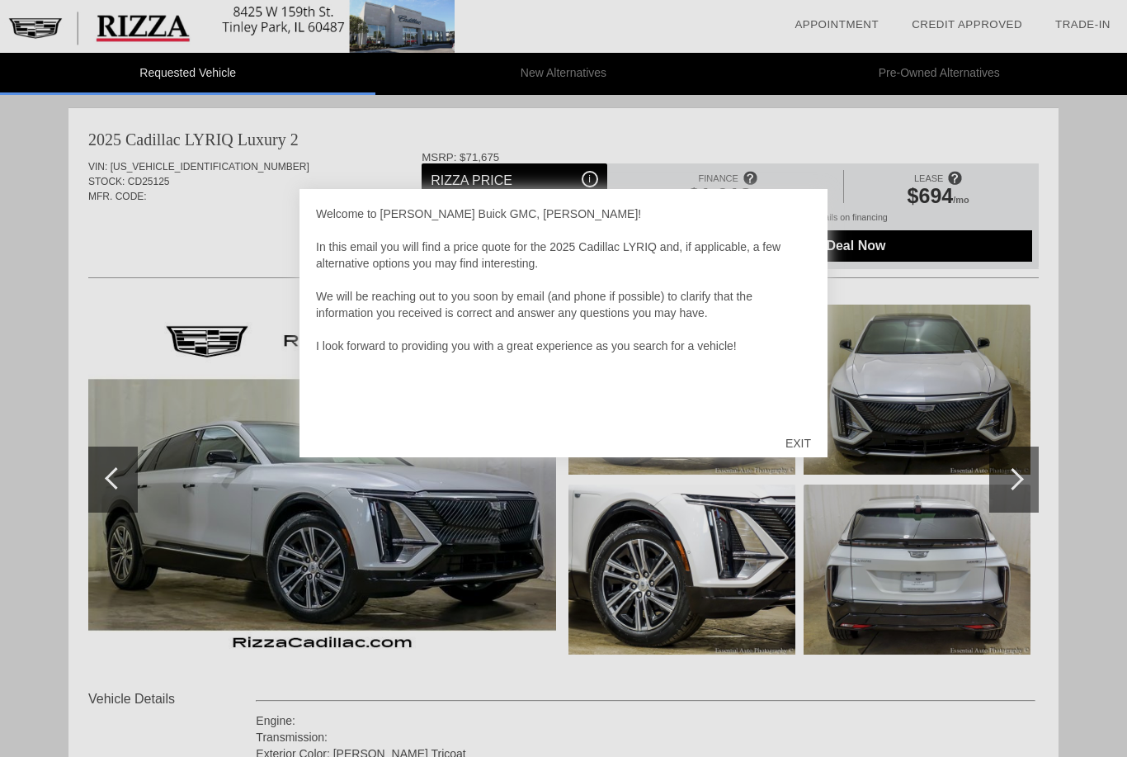
click at [799, 443] on div "EXIT" at bounding box center [798, 443] width 59 height 50
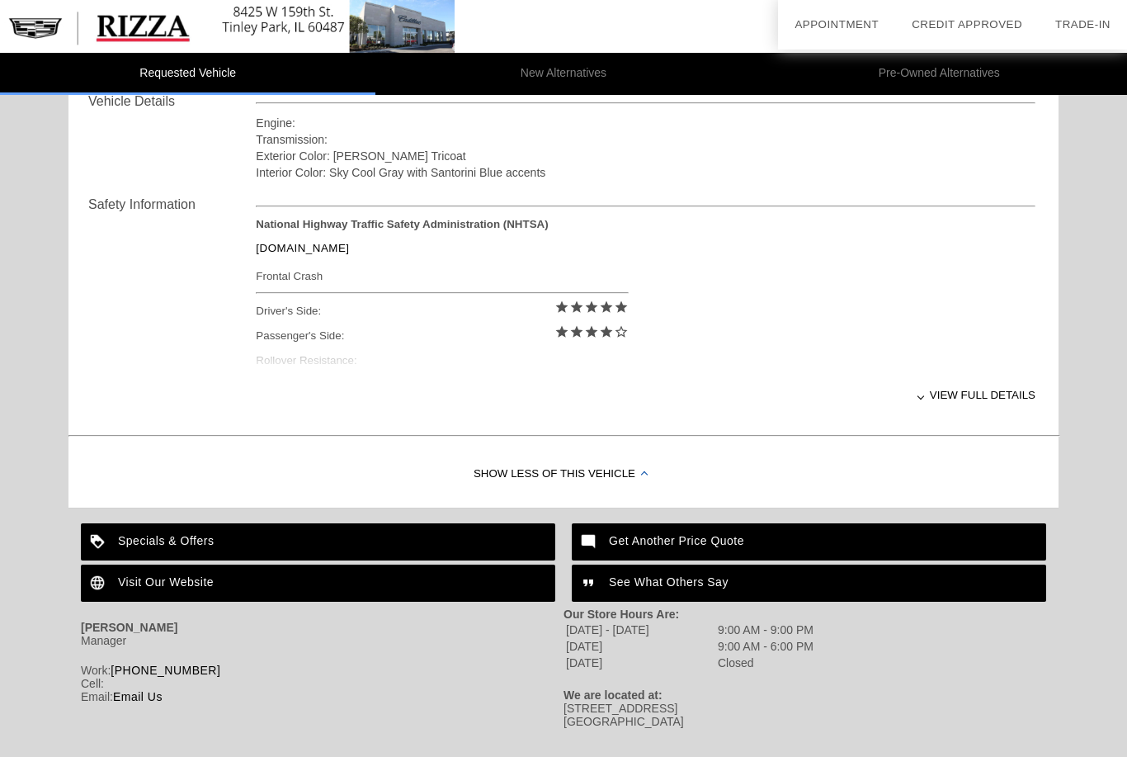
scroll to position [603, 0]
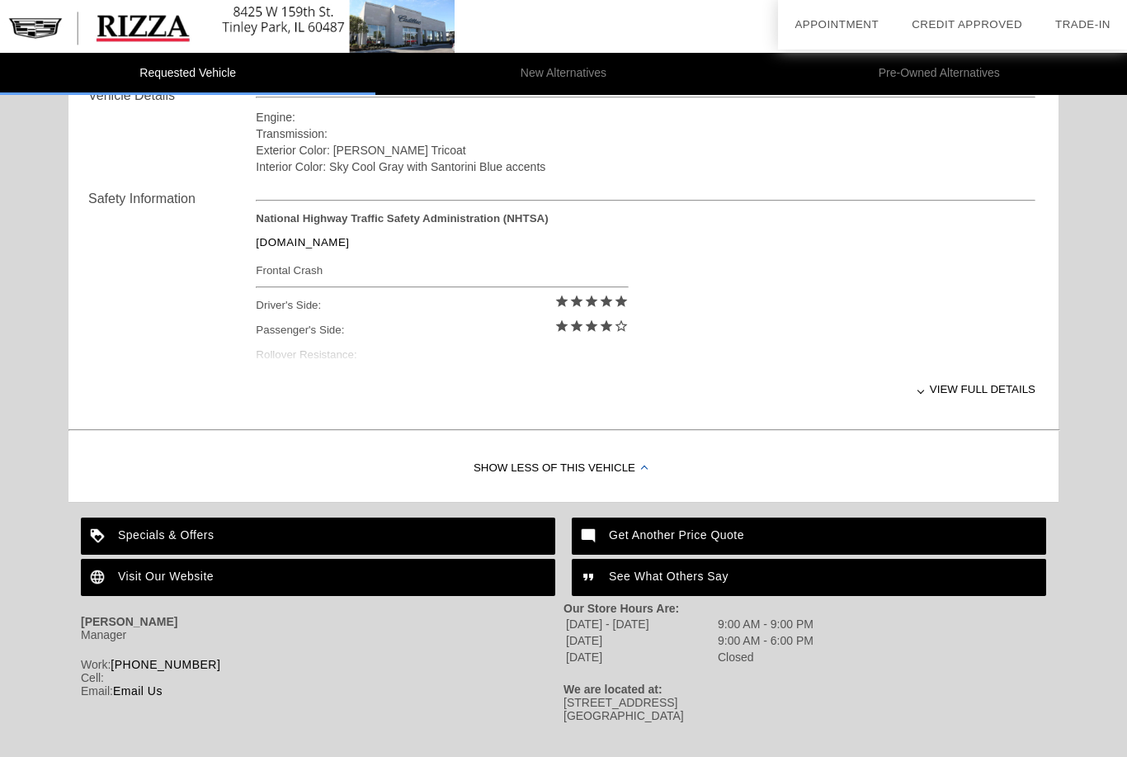
click at [980, 399] on div "View full details" at bounding box center [646, 389] width 780 height 40
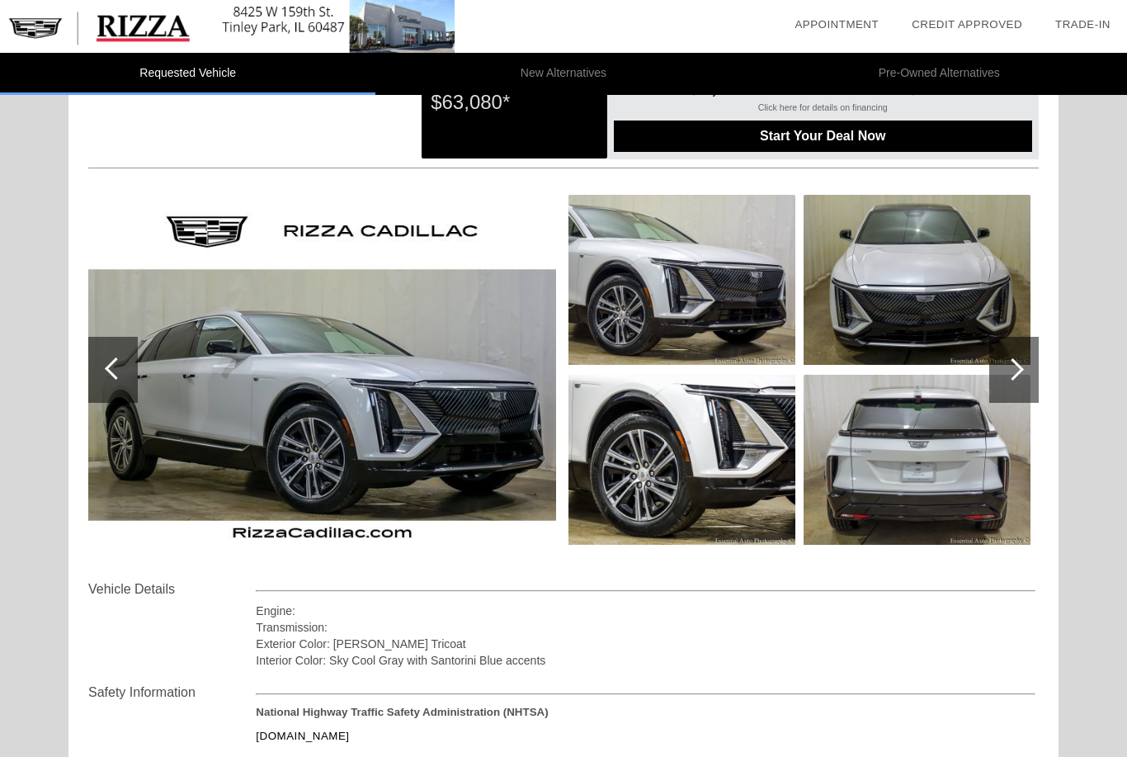
scroll to position [0, 0]
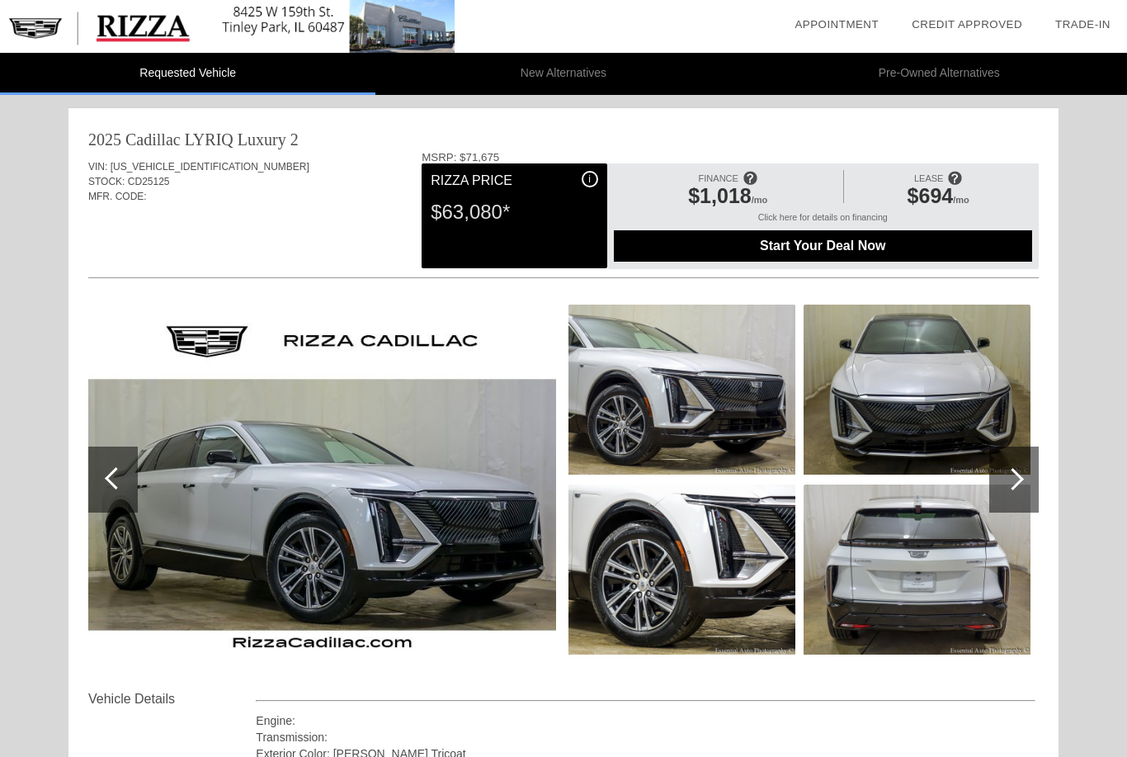
click at [587, 173] on div "i" at bounding box center [590, 179] width 17 height 17
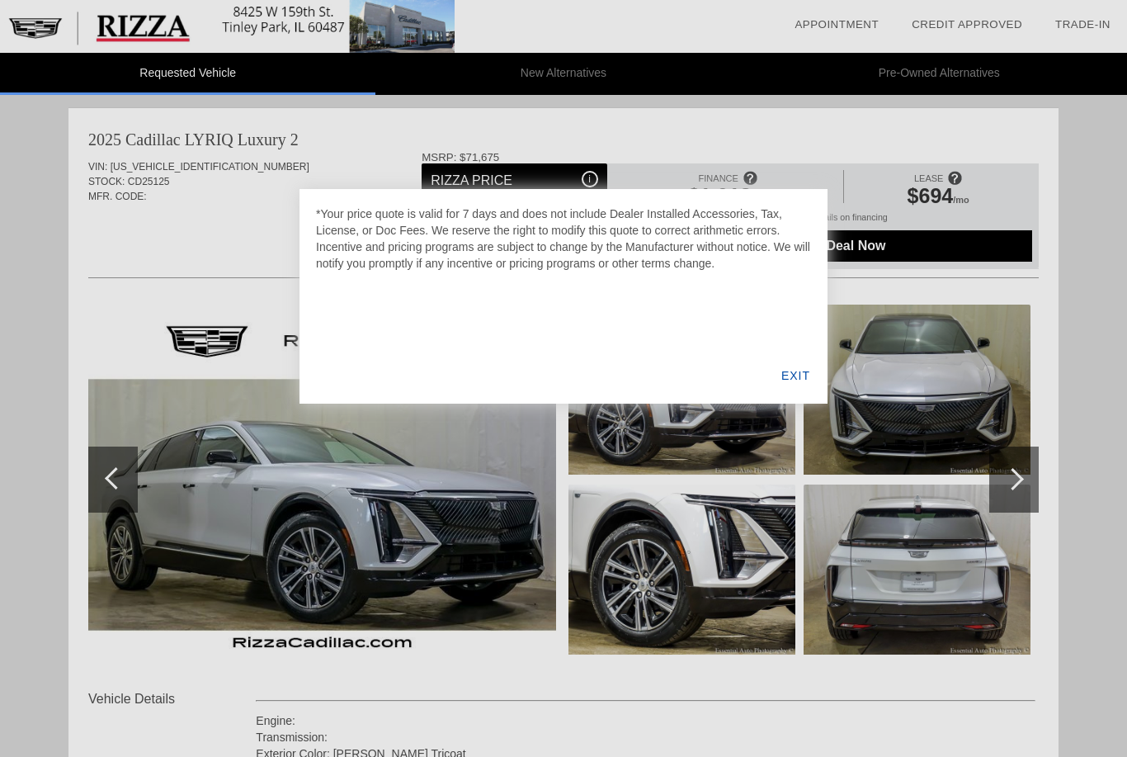
click at [797, 373] on div "EXIT" at bounding box center [796, 375] width 64 height 56
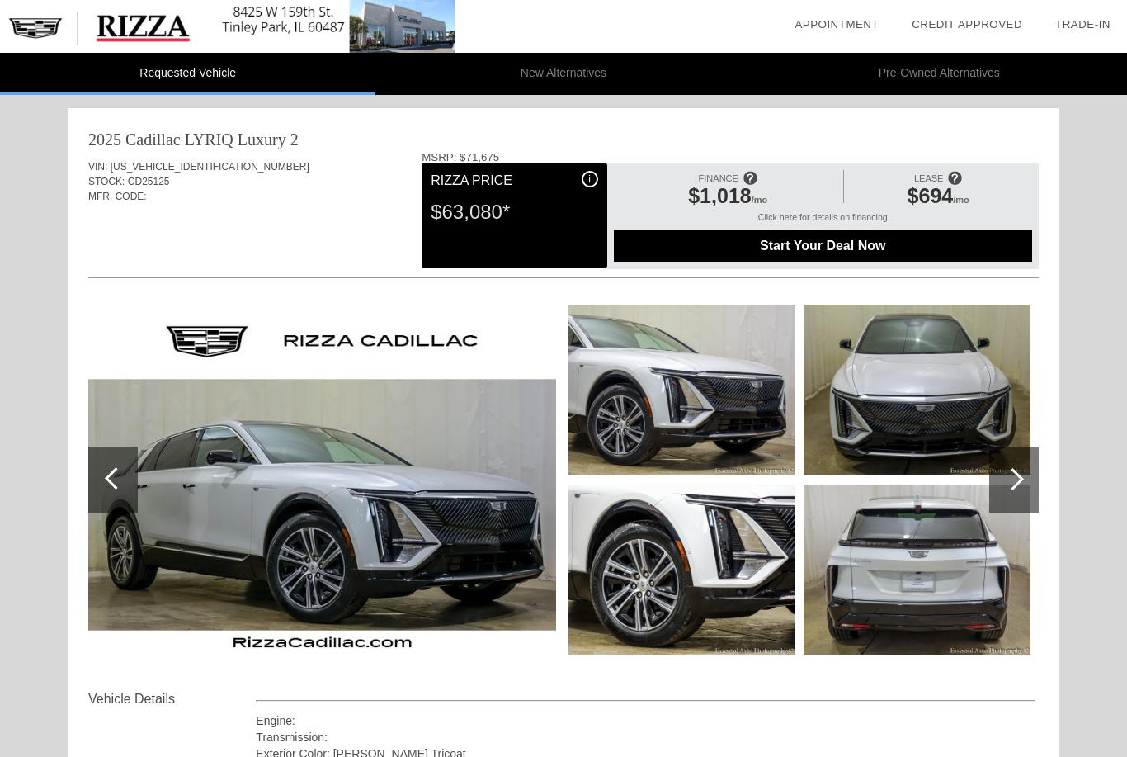
click at [1018, 480] on div at bounding box center [1013, 479] width 22 height 22
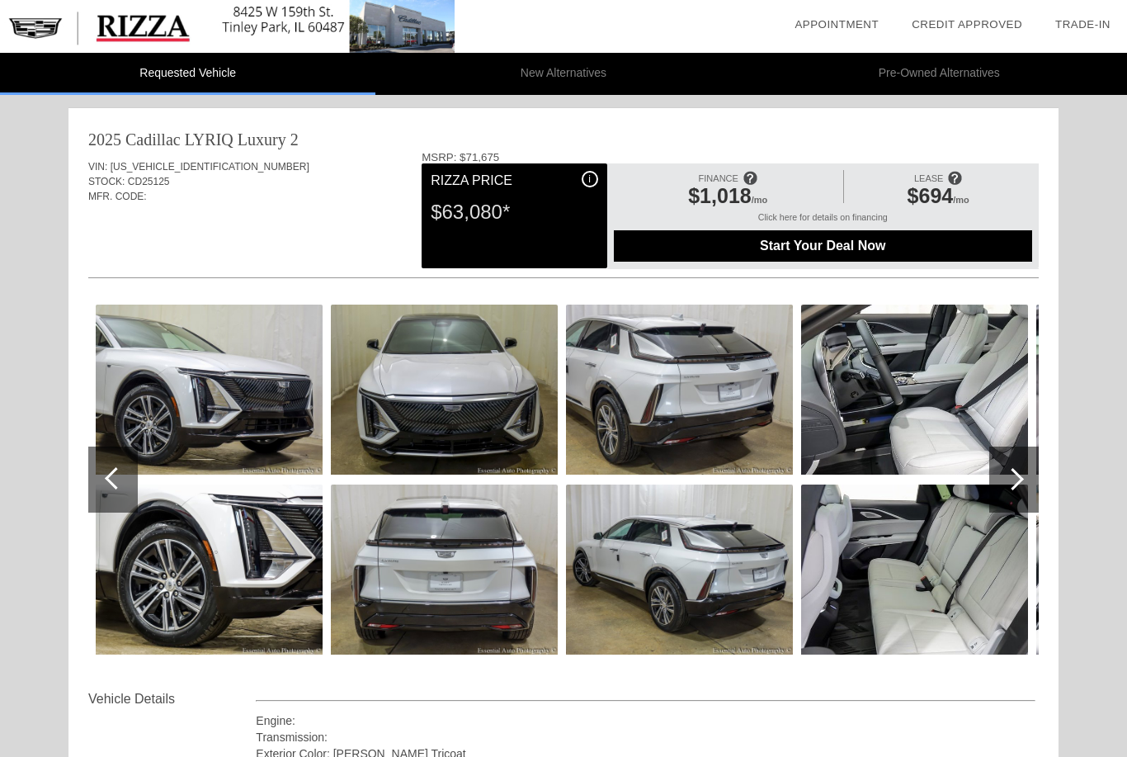
click at [1019, 470] on div at bounding box center [1015, 480] width 50 height 66
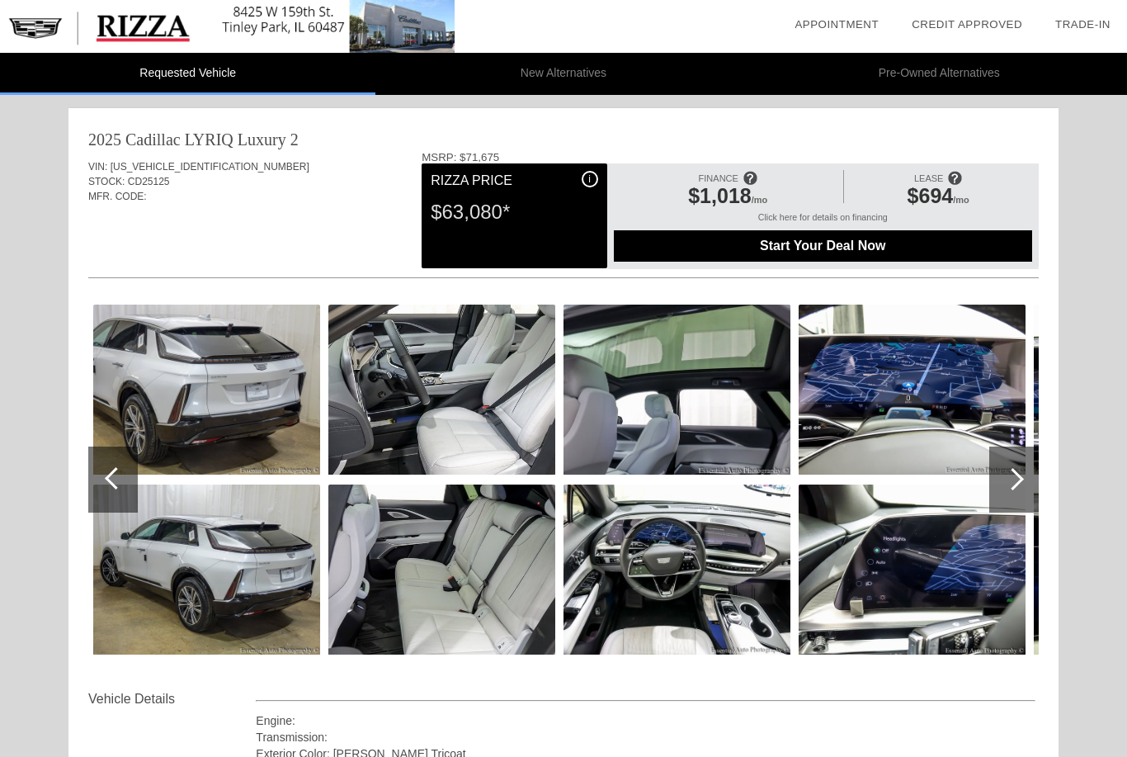
click at [1016, 477] on div at bounding box center [1013, 479] width 22 height 22
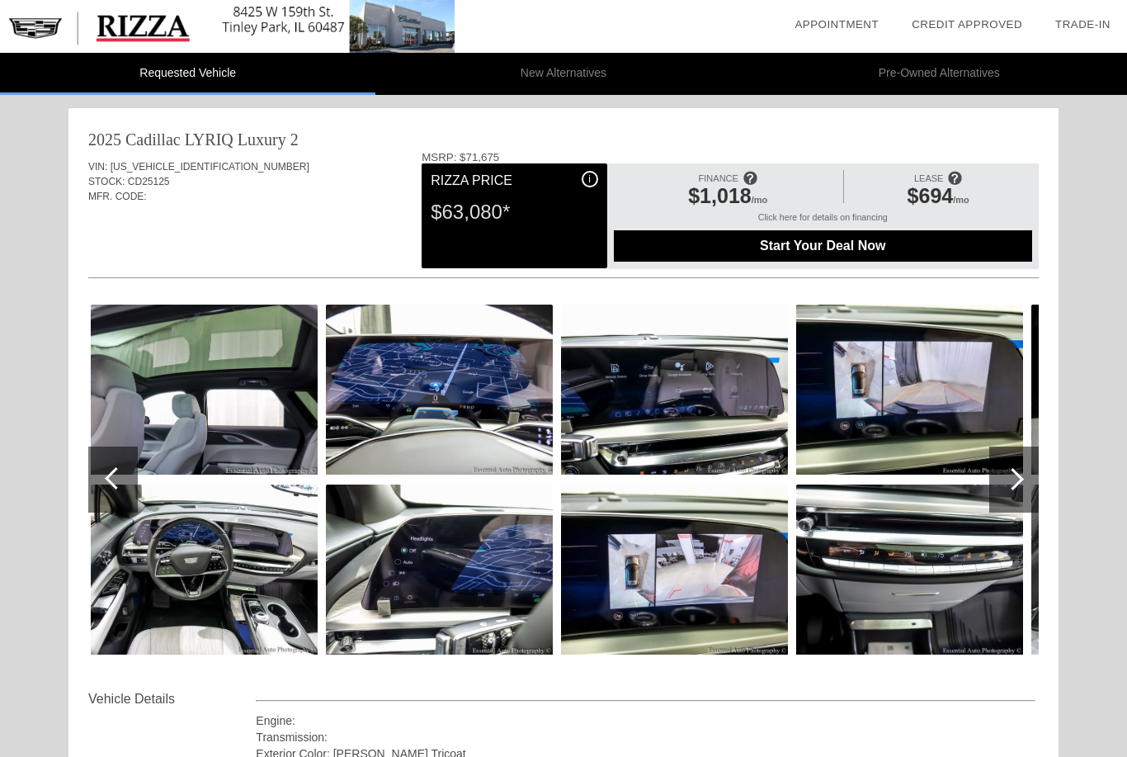
click at [1018, 472] on div at bounding box center [1015, 480] width 50 height 66
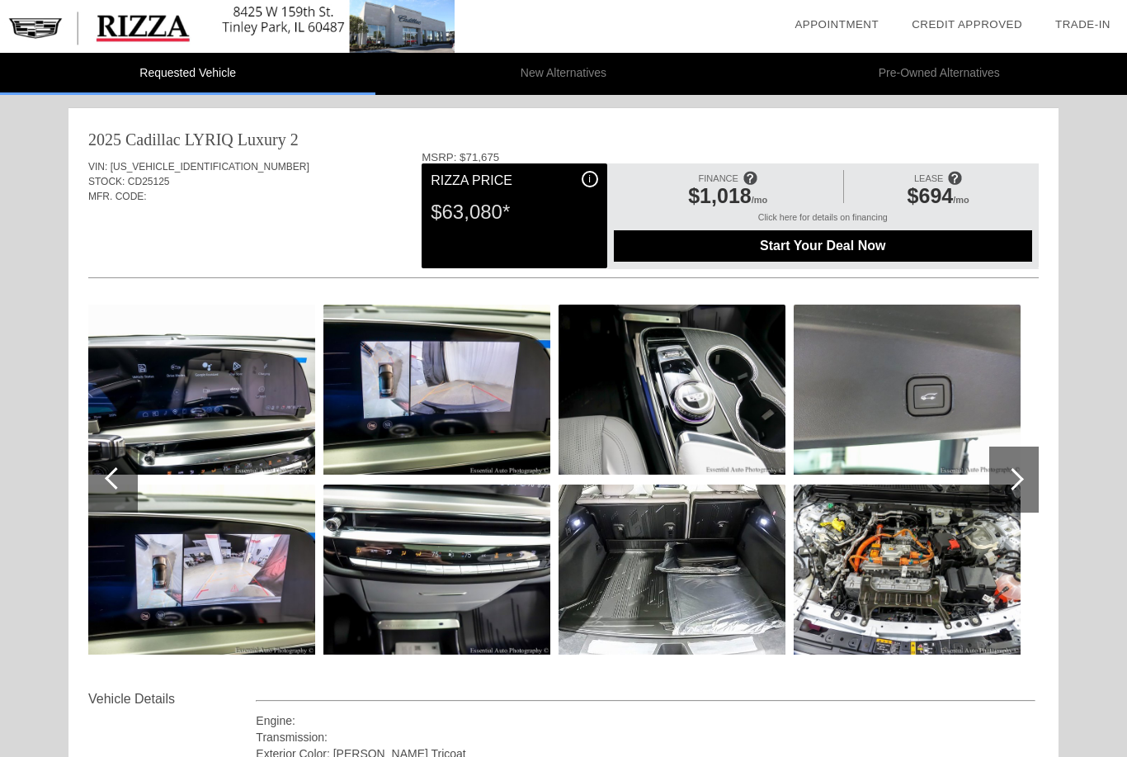
click at [1016, 470] on div at bounding box center [1015, 480] width 50 height 66
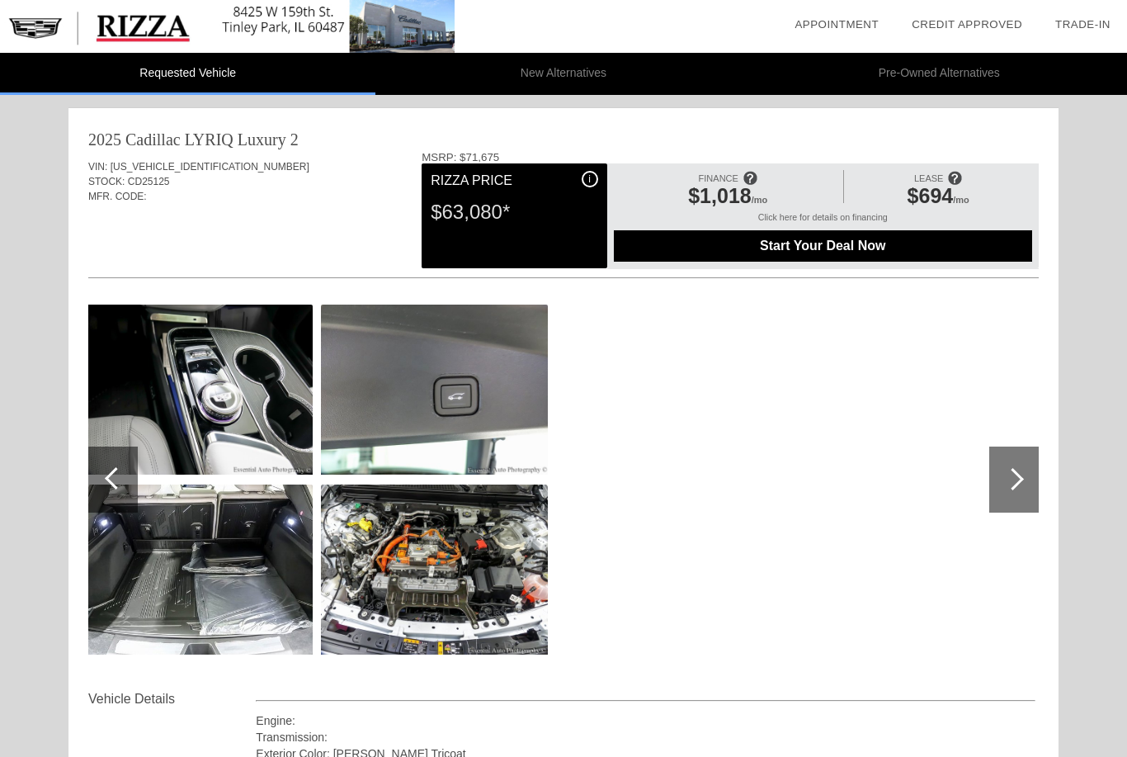
click at [1017, 482] on div at bounding box center [1013, 479] width 22 height 22
click at [1013, 466] on div at bounding box center [1015, 480] width 50 height 66
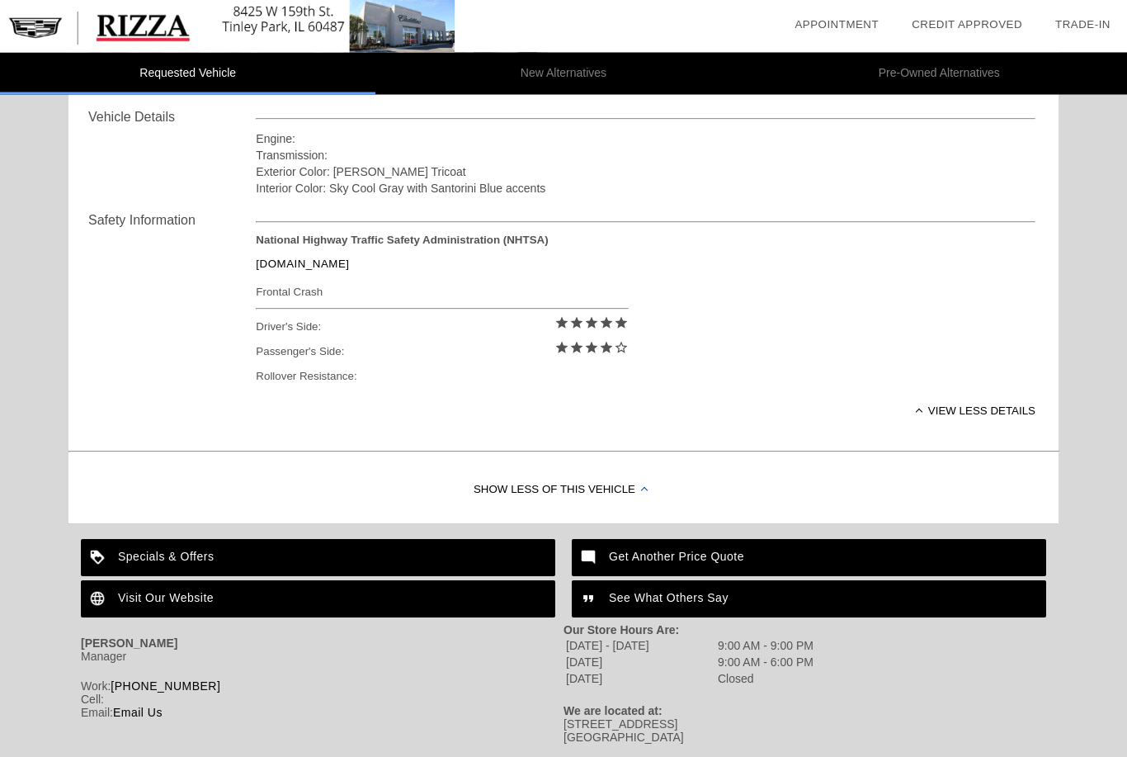
scroll to position [597, 0]
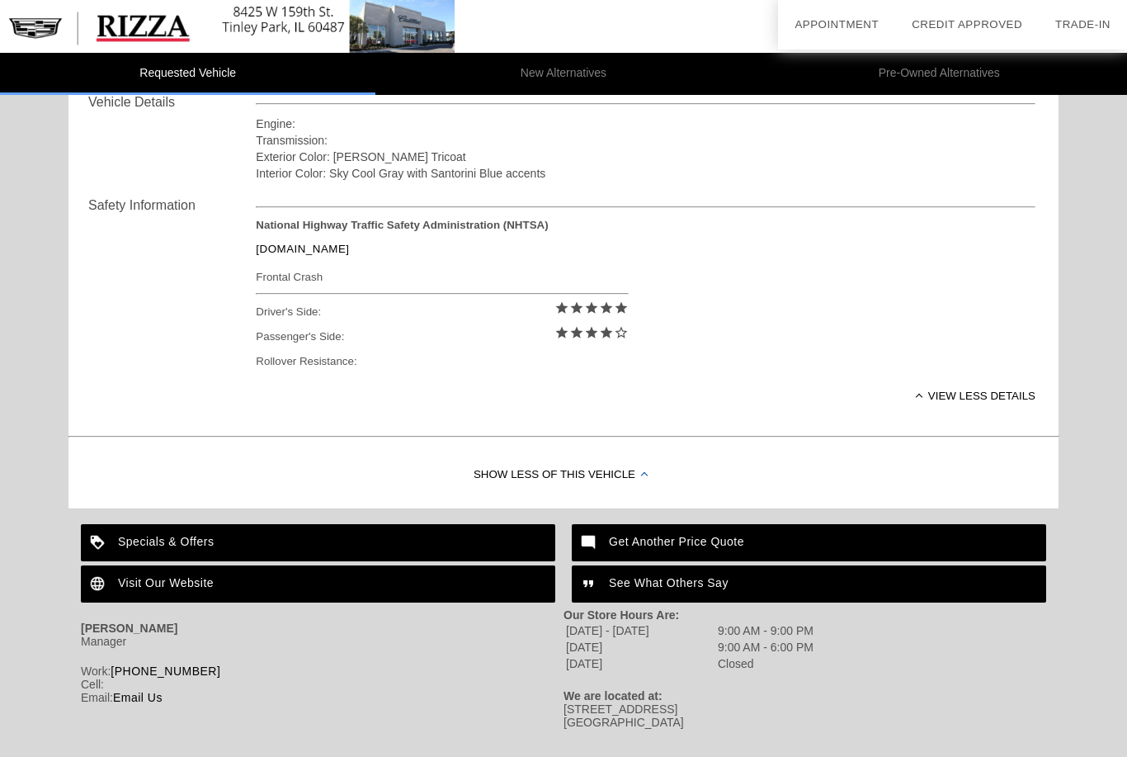
click at [194, 544] on div "Specials & Offers" at bounding box center [318, 542] width 475 height 37
